Goal: Task Accomplishment & Management: Use online tool/utility

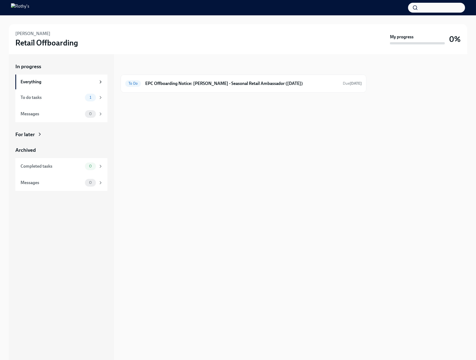
drag, startPoint x: 226, startPoint y: 154, endPoint x: 184, endPoint y: 127, distance: 49.6
click at [226, 154] on div "In progress To Do EPC Offboarding Notice: Victor Olaniyan - Seasonal Retail Amb…" at bounding box center [244, 207] width 246 height 306
click at [180, 79] on div "To Do EPC Offboarding Notice: Victor Olaniyan - Seasonal Retail Ambassador (09/…" at bounding box center [243, 83] width 237 height 9
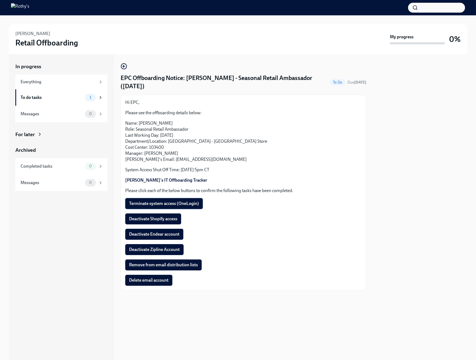
click at [178, 201] on span "Terminate system access (OneLogin)" at bounding box center [164, 203] width 70 height 5
click at [271, 126] on p "Name: Victor Olaniyan Role: Seasonal Retail Ambassador Last Working Day: Septem…" at bounding box center [243, 141] width 237 height 42
click at [170, 223] on button "Deactivate Shopify access" at bounding box center [153, 219] width 56 height 11
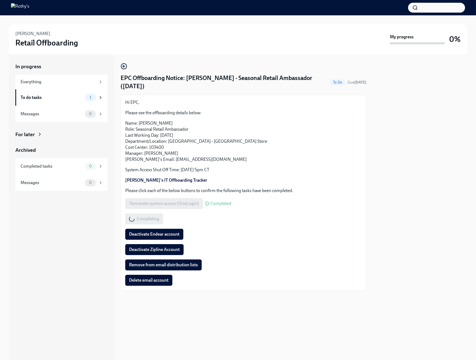
click at [206, 85] on h4 "EPC Offboarding Notice: Victor Olaniyan - Seasonal Retail Ambassador (09/10/202…" at bounding box center [224, 82] width 207 height 16
click at [177, 232] on span "Deactivate Endear account" at bounding box center [154, 234] width 50 height 5
click at [173, 248] on span "Deactivate Zipline Account" at bounding box center [154, 249] width 51 height 5
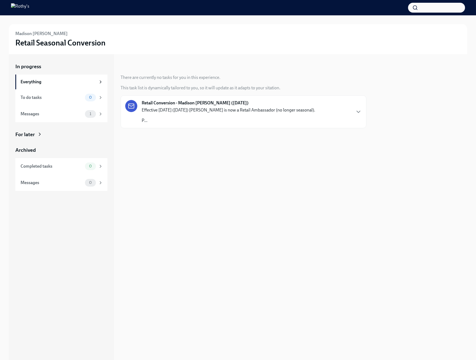
click at [278, 122] on p "P..." at bounding box center [228, 121] width 173 height 6
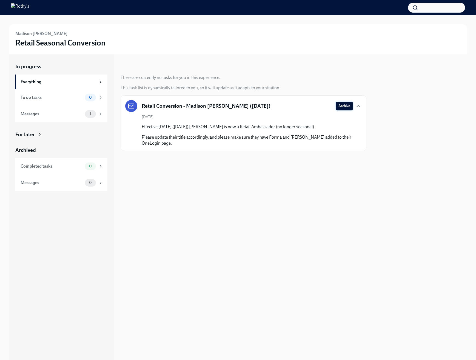
click at [348, 103] on span "Archive" at bounding box center [344, 105] width 12 height 5
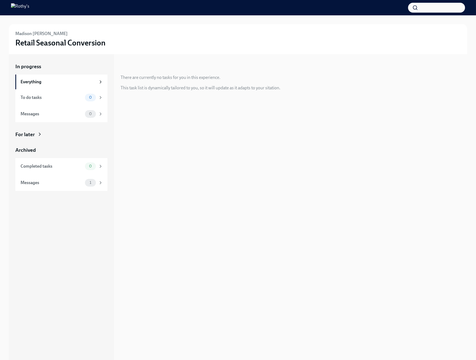
drag, startPoint x: 408, startPoint y: 180, endPoint x: 408, endPoint y: 139, distance: 40.8
click at [408, 180] on div at bounding box center [420, 207] width 94 height 306
click at [242, 100] on div "Retail Conversion - Jannyse Sanchez (09-08-2025) Effective today (09/08/2025) J…" at bounding box center [228, 112] width 173 height 24
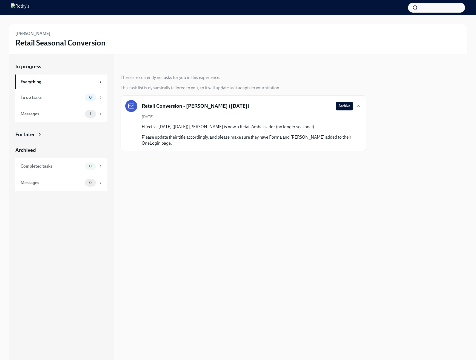
drag, startPoint x: 342, startPoint y: 107, endPoint x: 161, endPoint y: 110, distance: 180.7
click at [342, 107] on span "Archive" at bounding box center [344, 105] width 12 height 5
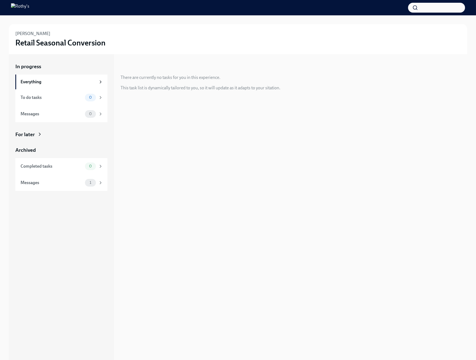
drag, startPoint x: 264, startPoint y: 209, endPoint x: 272, endPoint y: 179, distance: 31.4
click at [264, 209] on div "In progress There are currently no tasks for you in this experience. This task …" at bounding box center [244, 207] width 246 height 306
click at [203, 109] on p "Effective today (09/08/2025) Elena Rodriguez is now a Retail Ambassador (no lon…" at bounding box center [228, 110] width 173 height 6
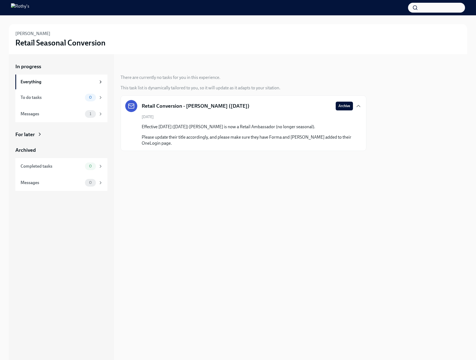
drag, startPoint x: 338, startPoint y: 106, endPoint x: 335, endPoint y: 106, distance: 3.0
click at [335, 107] on div "Retail Conversion - Elena Rodriguez (09-08-2025) Archive" at bounding box center [243, 106] width 237 height 12
click at [339, 106] on span "Archive" at bounding box center [344, 105] width 12 height 5
